Goal: Task Accomplishment & Management: Complete application form

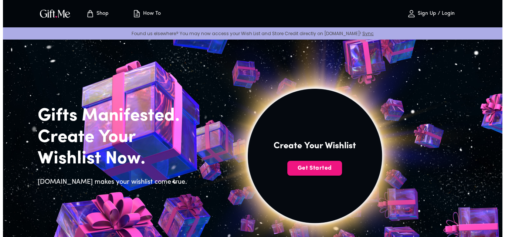
scroll to position [10, 0]
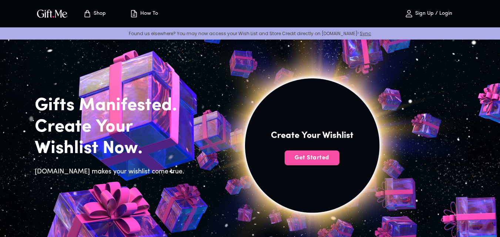
click at [306, 158] on span "Get Started" at bounding box center [311, 158] width 55 height 8
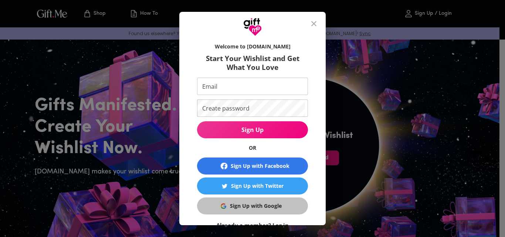
click at [286, 207] on span "Sign Up with Google" at bounding box center [251, 206] width 102 height 8
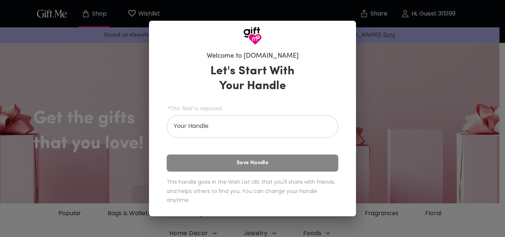
click at [368, 205] on div "Welcome to [DOMAIN_NAME] Let's Start With Your Handle *This field is required. …" at bounding box center [252, 118] width 505 height 237
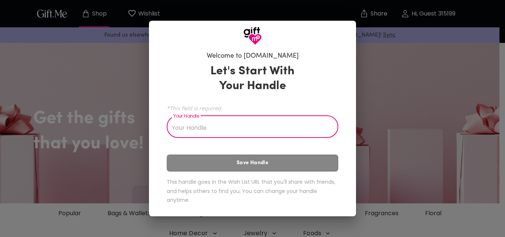
click at [288, 133] on input "Your Handle" at bounding box center [248, 127] width 163 height 21
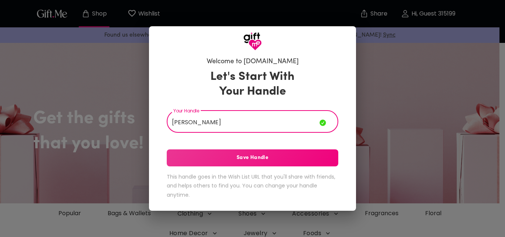
type input "[PERSON_NAME]"
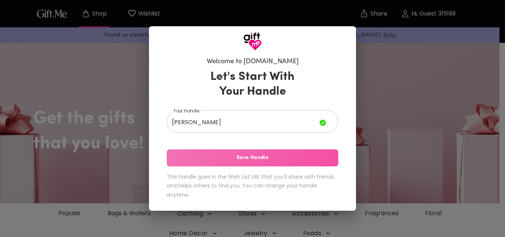
click at [277, 161] on span "Save Handle" at bounding box center [253, 158] width 172 height 8
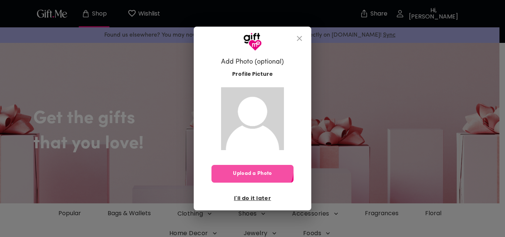
click at [252, 167] on button "Upload a Photo" at bounding box center [253, 174] width 82 height 18
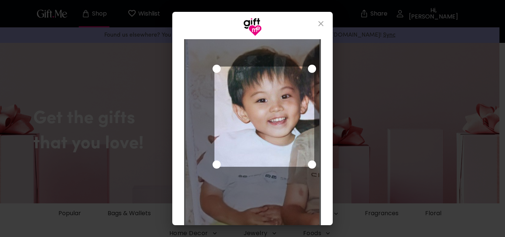
click at [242, 87] on div "Use the arrow keys to move the crop selection area" at bounding box center [265, 117] width 100 height 100
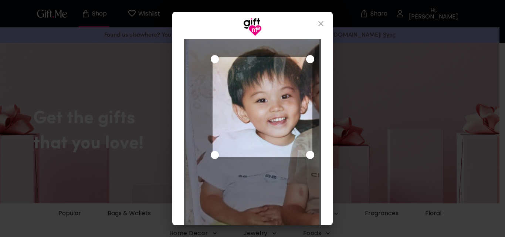
click at [242, 83] on div "Use the arrow keys to move the crop selection area" at bounding box center [263, 107] width 100 height 100
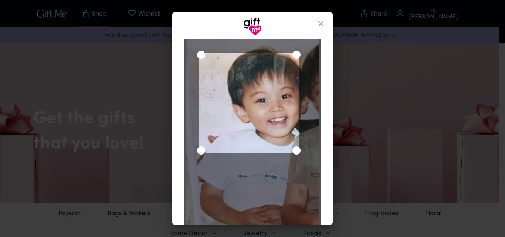
click at [294, 74] on div "Use the arrow keys to move the crop selection area" at bounding box center [249, 103] width 100 height 100
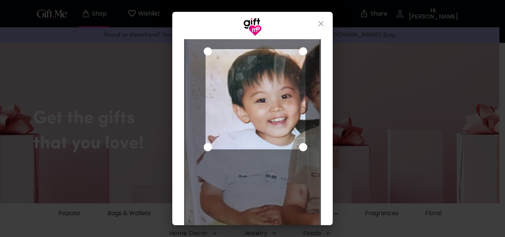
click at [294, 74] on div "Use the arrow keys to move the crop selection area" at bounding box center [256, 99] width 100 height 100
click at [284, 190] on img at bounding box center [253, 134] width 134 height 192
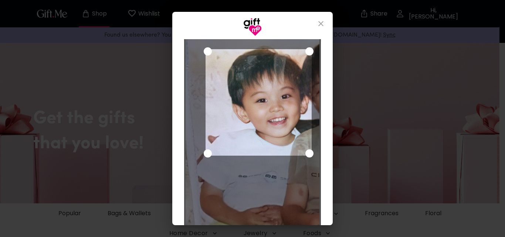
click at [313, 156] on div "Use the arrow keys to move the south east drag handle to change the crop select…" at bounding box center [310, 153] width 8 height 8
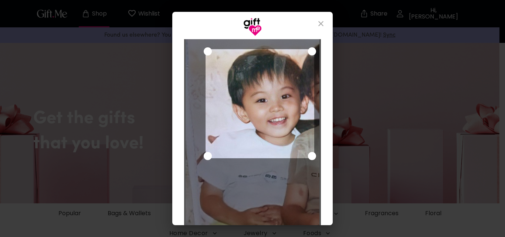
scroll to position [38, 0]
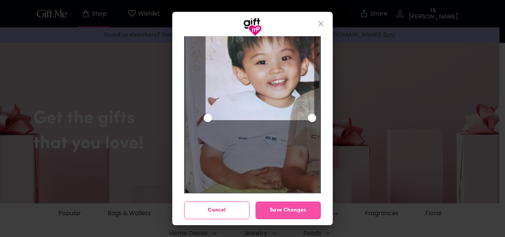
click at [300, 208] on span "Save Changes" at bounding box center [288, 210] width 65 height 8
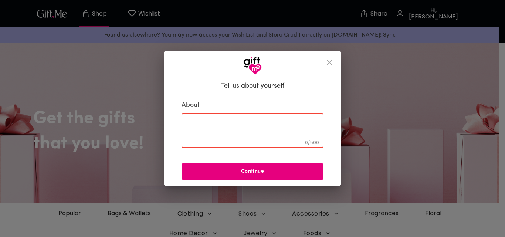
click at [249, 127] on textarea at bounding box center [253, 130] width 132 height 21
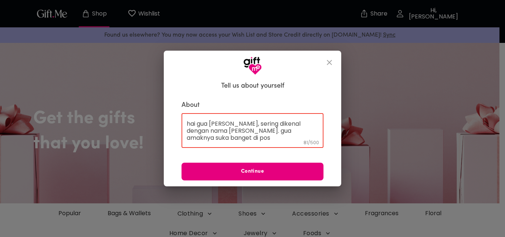
scroll to position [1, 0]
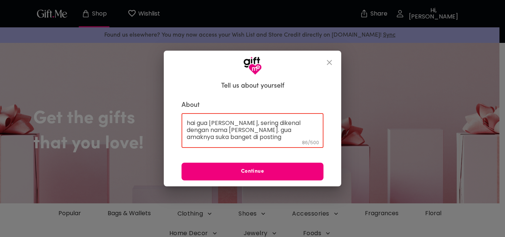
type textarea "hai gua [PERSON_NAME], sering dikenal dengan nama [PERSON_NAME]. gua amaknya su…"
click at [242, 169] on span "Continue" at bounding box center [253, 172] width 142 height 8
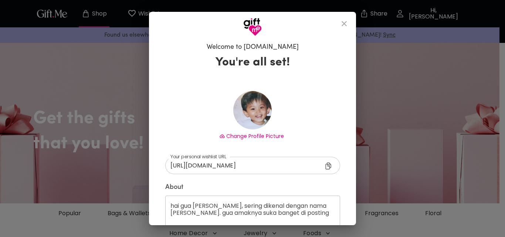
click at [326, 166] on icon at bounding box center [329, 166] width 6 height 7
